Goal: Task Accomplishment & Management: Complete application form

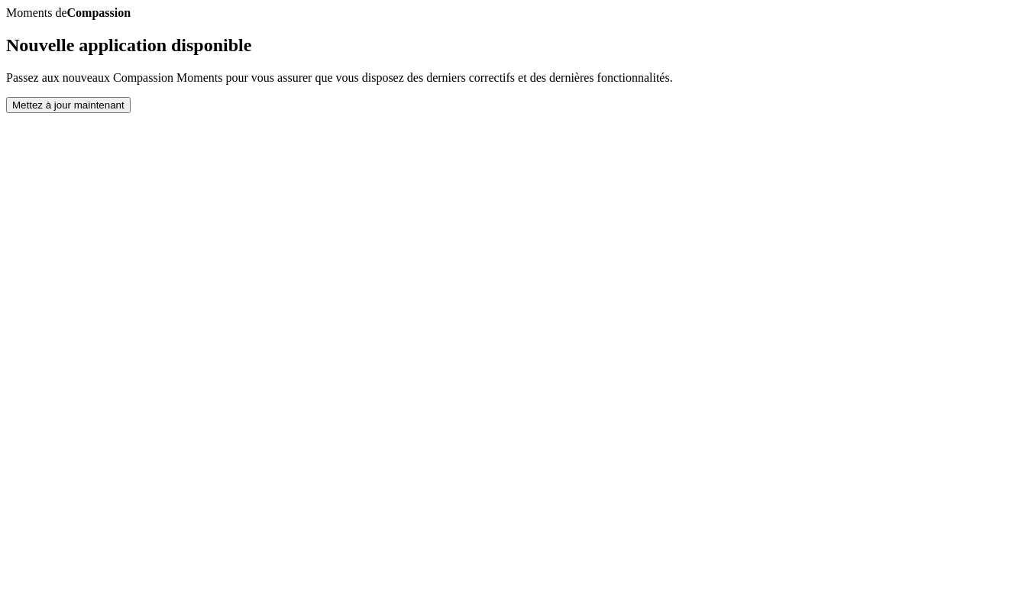
click at [131, 113] on button "Mettez à jour maintenant" at bounding box center [68, 105] width 125 height 16
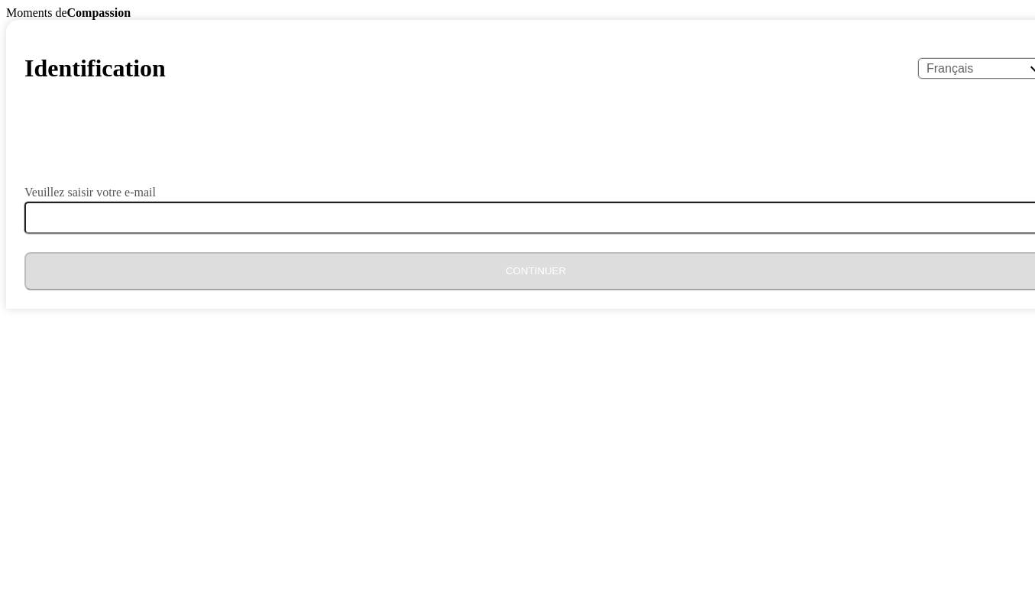
select select "fr"
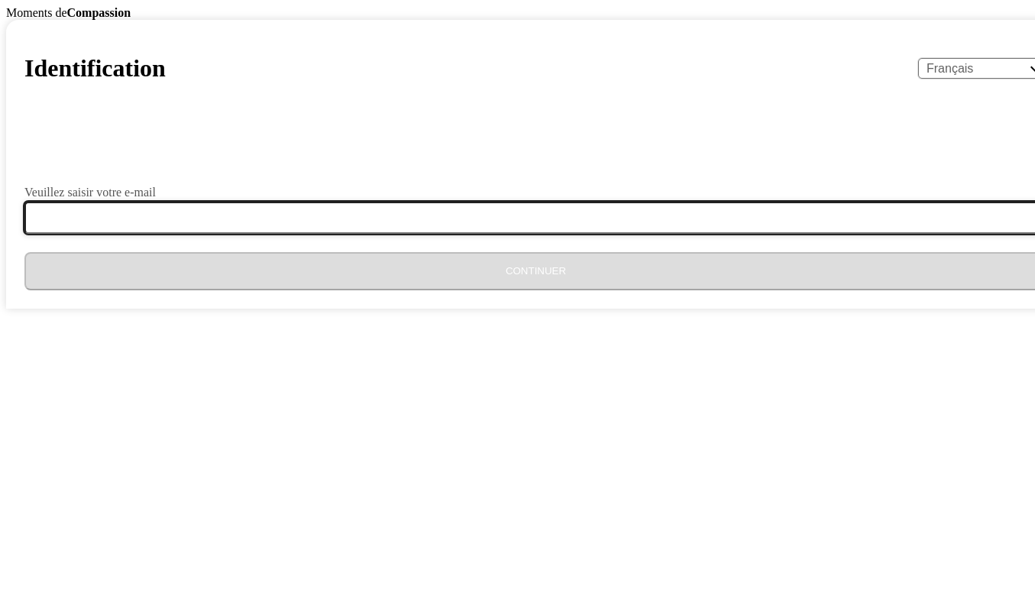
click at [405, 234] on input "Veuillez saisir votre e-mail" at bounding box center [544, 218] width 1041 height 32
type input "[EMAIL_ADDRESS][DOMAIN_NAME]"
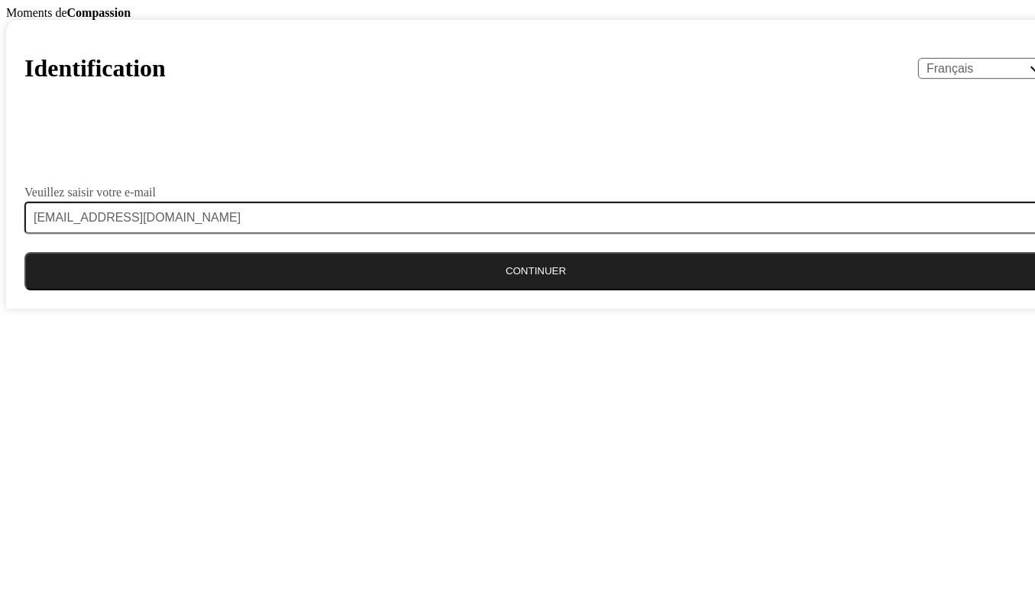
click at [494, 290] on button "Continuer" at bounding box center [535, 271] width 1023 height 38
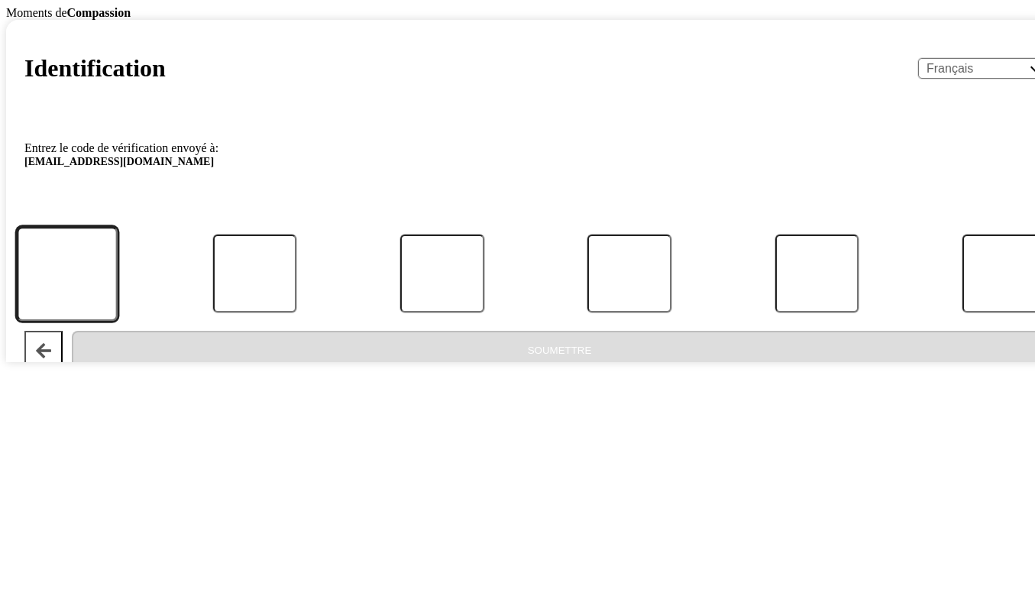
click at [118, 321] on input "Code" at bounding box center [67, 274] width 101 height 94
type input "6"
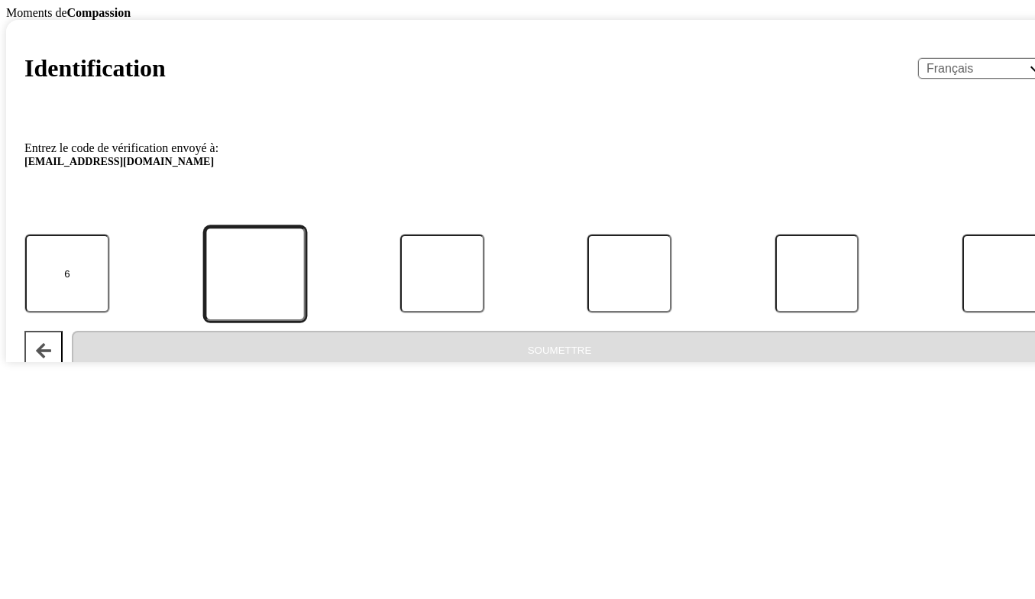
type input "3"
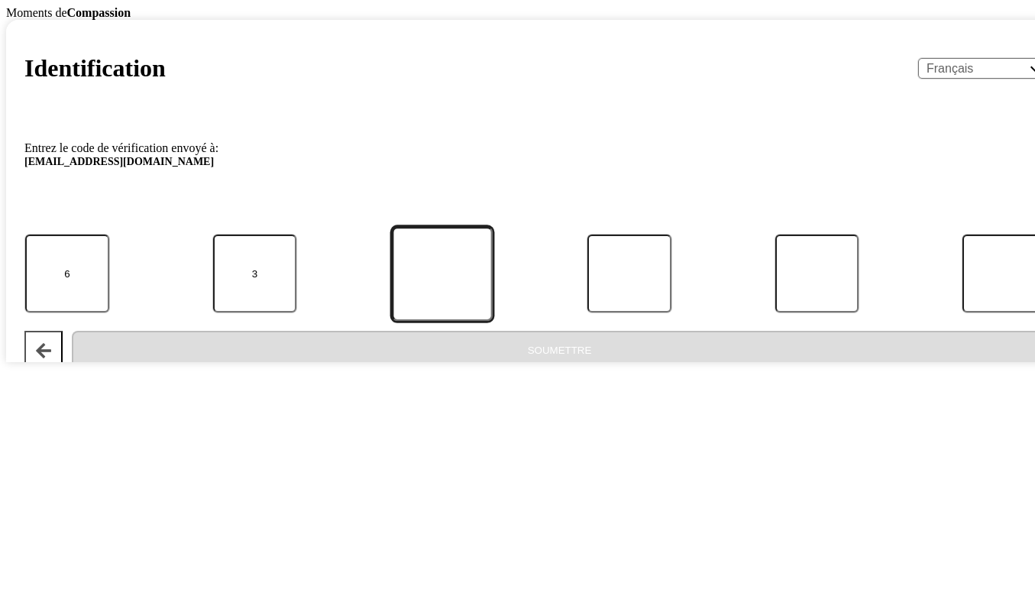
type input "3"
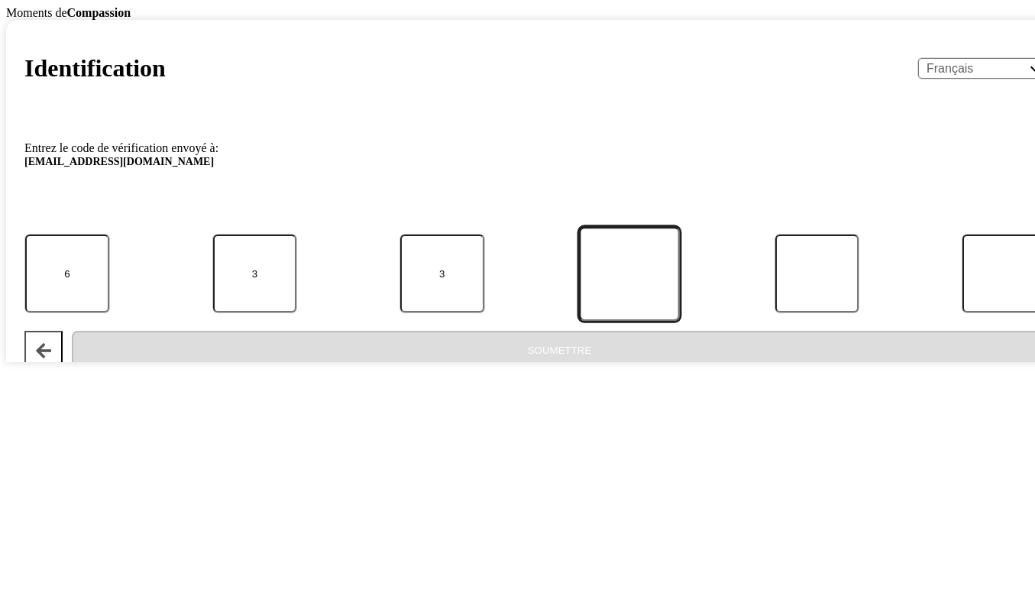
type input "0"
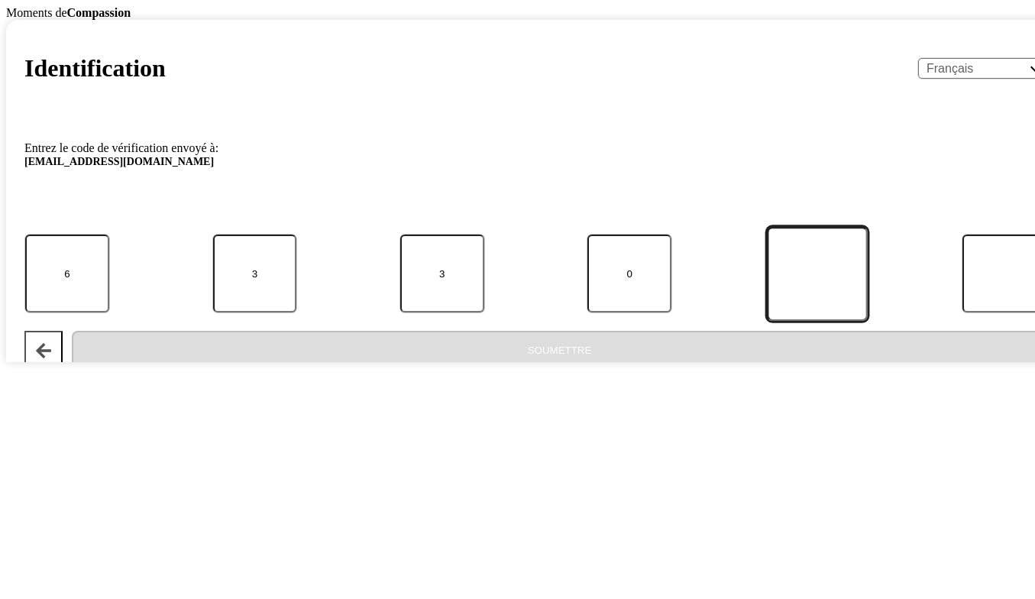
type input "4"
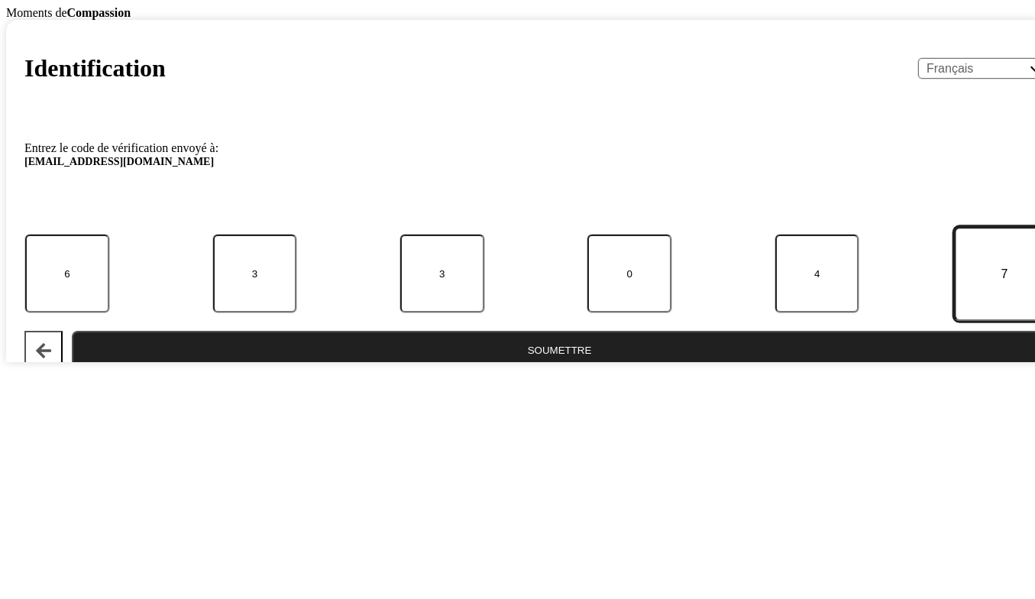
type input "7"
click at [535, 369] on button "Soumettre" at bounding box center [560, 350] width 976 height 38
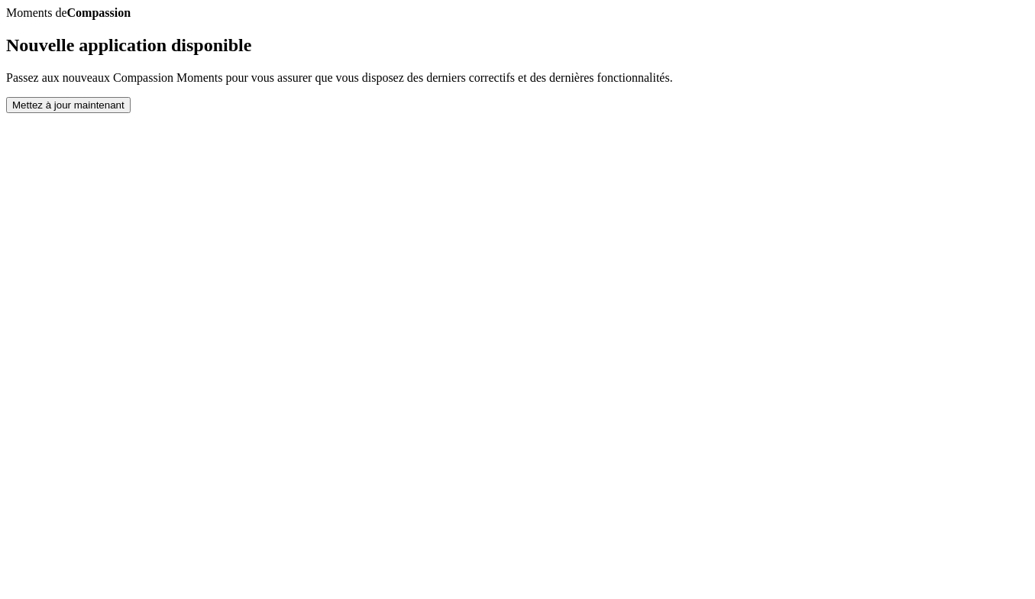
click at [131, 113] on button "Mettez à jour maintenant" at bounding box center [68, 105] width 125 height 16
